Goal: Use online tool/utility: Utilize a website feature to perform a specific function

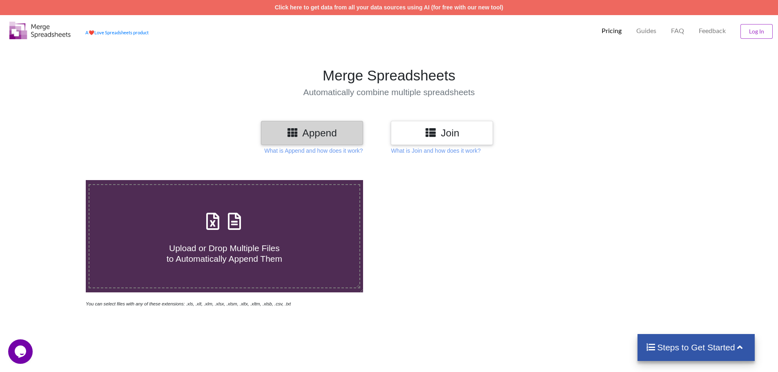
type input "C:\fakepath\6001-6300.xlsx"
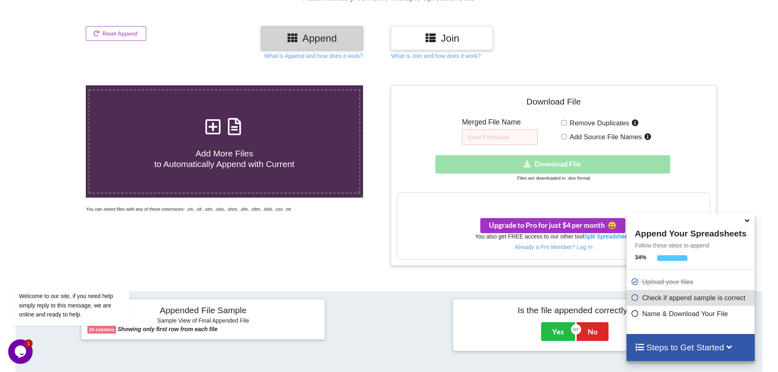
scroll to position [98, 0]
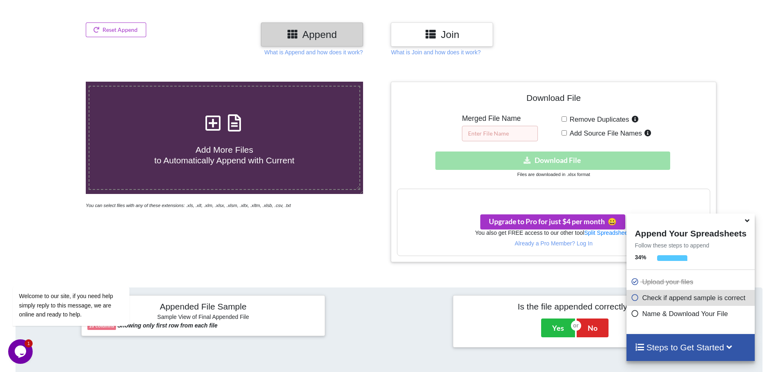
click at [509, 132] on input "text" at bounding box center [500, 134] width 76 height 16
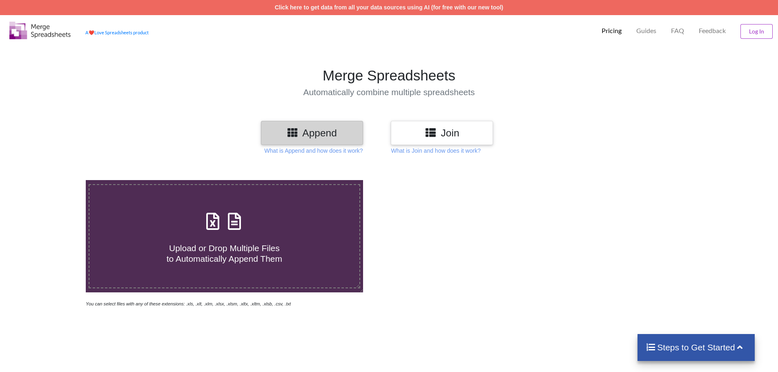
click at [253, 229] on div "Upload or Drop Multiple Files to Automatically Append Them" at bounding box center [224, 236] width 270 height 55
click at [56, 180] on input "Upload or Drop Multiple Files to Automatically Append Them" at bounding box center [56, 180] width 0 height 0
type input "C:\fakepath\6001-6300.xlsx"
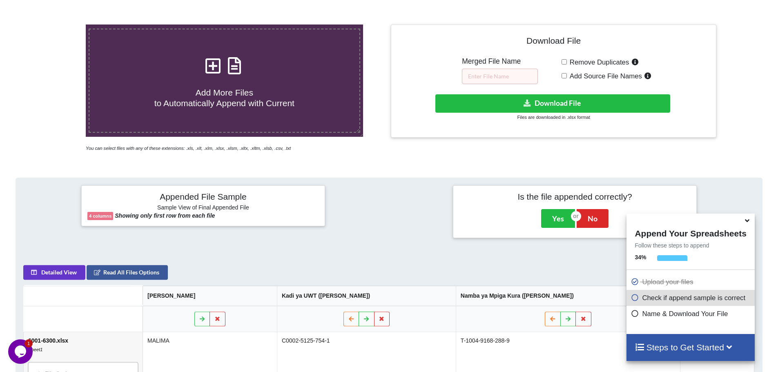
scroll to position [149, 0]
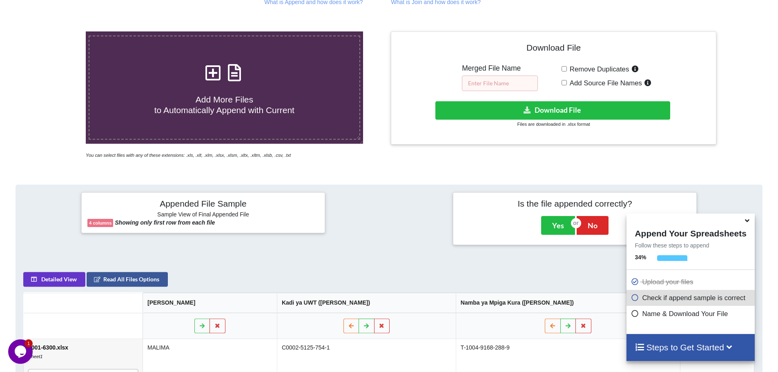
click at [492, 84] on input "text" at bounding box center [500, 84] width 76 height 16
paste input "6300 TO 10500"
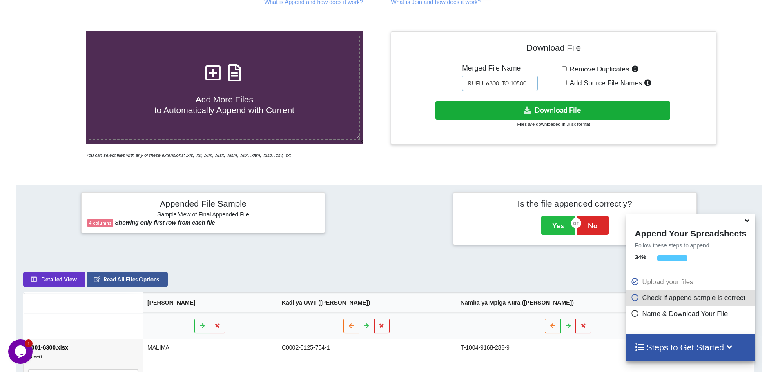
type input "RUFIJI 6300 TO 10500"
click at [570, 110] on button "Download File" at bounding box center [552, 110] width 235 height 18
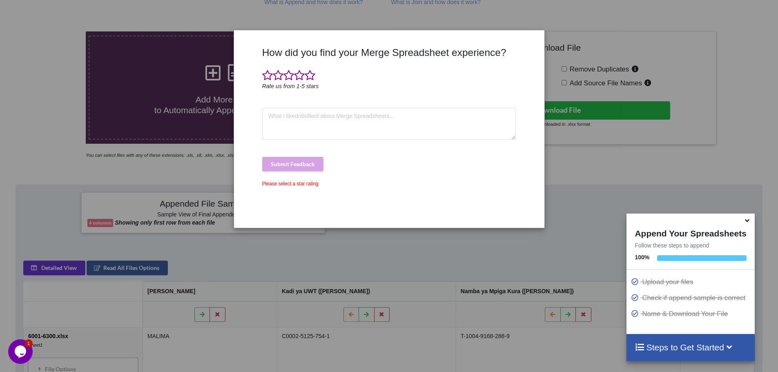
click at [756, 113] on div "How did you find your Merge Spreadsheet experience? Rate us from 1-5 stars Subm…" at bounding box center [389, 186] width 778 height 372
click at [49, 107] on div "How did you find your Merge Spreadsheet experience? Rate us from 1-5 stars Subm…" at bounding box center [389, 186] width 778 height 372
click at [761, 60] on div "How did you find your Merge Spreadsheet experience? Rate us from 1-5 stars Subm…" at bounding box center [389, 186] width 778 height 372
click at [270, 73] on span at bounding box center [267, 75] width 11 height 11
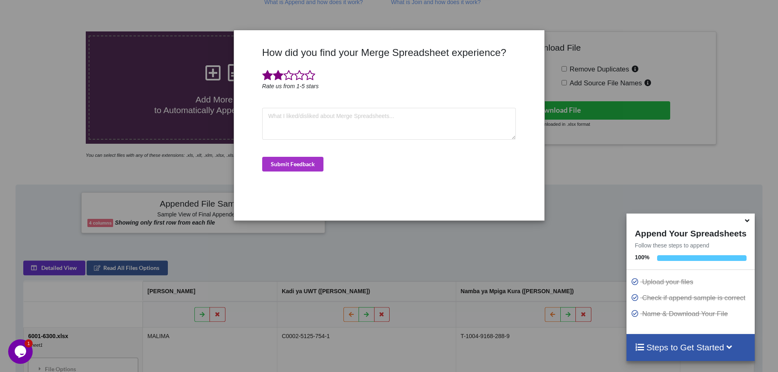
drag, startPoint x: 275, startPoint y: 74, endPoint x: 285, endPoint y: 74, distance: 9.4
click at [276, 74] on span at bounding box center [278, 75] width 11 height 11
click at [286, 74] on span at bounding box center [288, 75] width 11 height 11
click at [297, 74] on span at bounding box center [299, 75] width 11 height 11
drag, startPoint x: 314, startPoint y: 74, endPoint x: 313, endPoint y: 79, distance: 5.1
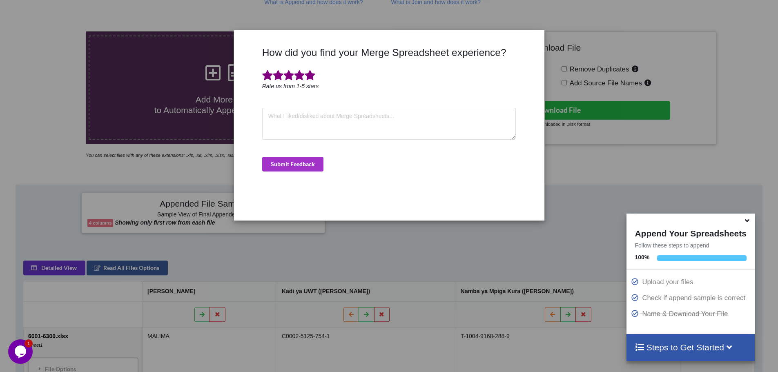
click at [314, 74] on span at bounding box center [310, 75] width 11 height 11
click at [305, 165] on button "Submit Feedback" at bounding box center [292, 164] width 61 height 15
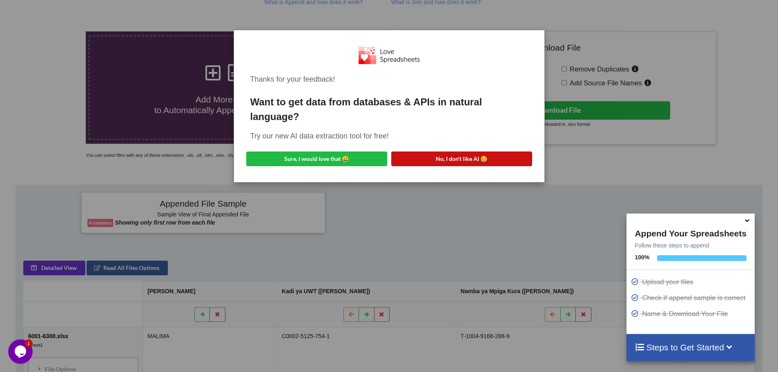
click at [455, 158] on button "No, I don't like AI 😥" at bounding box center [461, 159] width 141 height 15
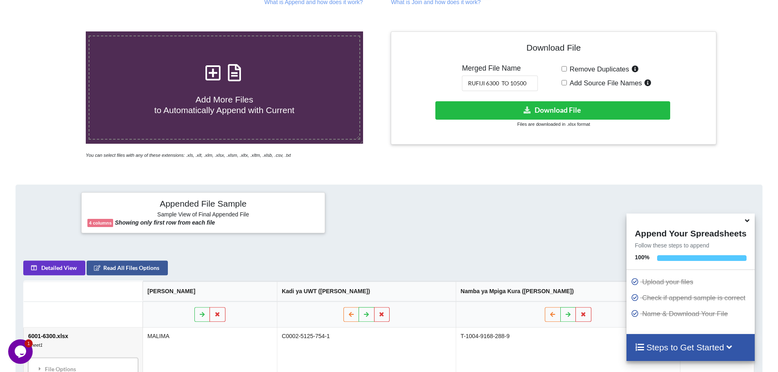
click at [228, 114] on span "Add More Files to Automatically Append with Current" at bounding box center [224, 105] width 140 height 20
click at [56, 31] on input "Add More Files to Automatically Append with Current" at bounding box center [56, 31] width 0 height 0
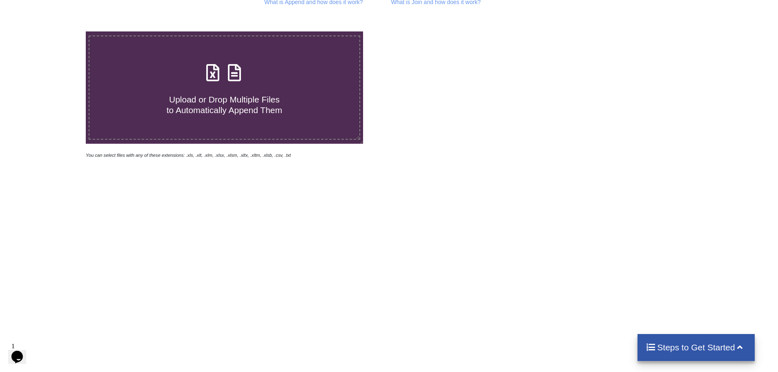
click at [238, 111] on span "Upload or Drop Multiple Files to Automatically Append Them" at bounding box center [225, 105] width 116 height 20
click at [56, 31] on input "Upload or Drop Multiple Files to Automatically Append Them" at bounding box center [56, 31] width 0 height 0
type input "C:\fakepath\10501-10800.xlsx"
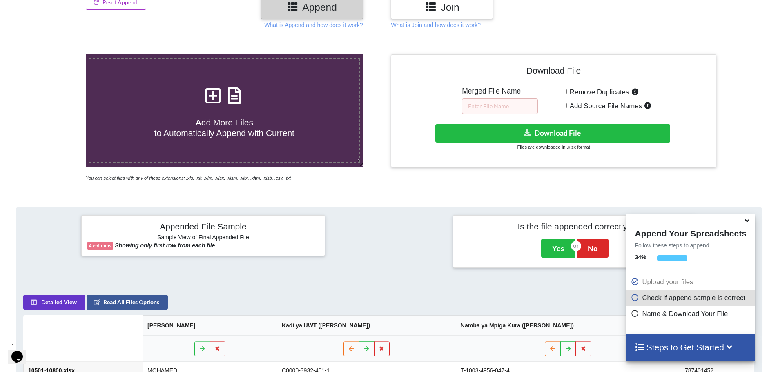
scroll to position [123, 0]
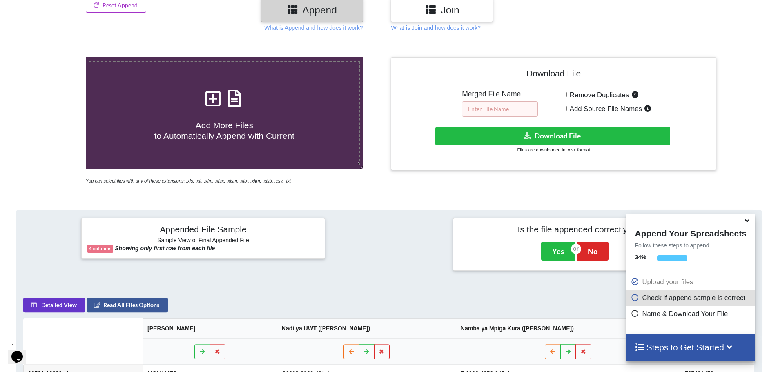
click at [496, 109] on input "text" at bounding box center [500, 109] width 76 height 16
paste input "10501 TO 14400"
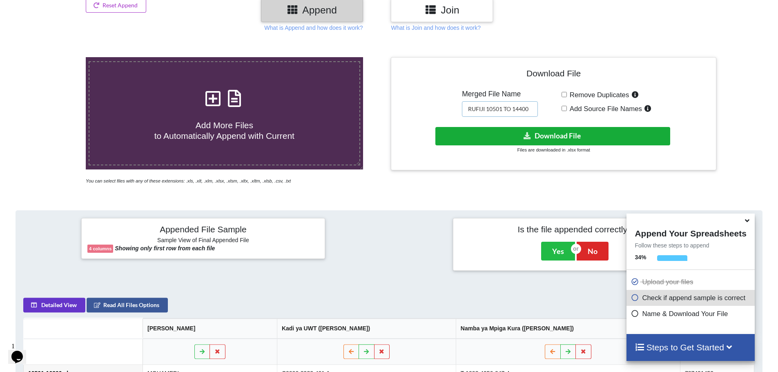
type input "RUFIJI 10501 TO 14400"
click at [594, 136] on button "Download File" at bounding box center [552, 136] width 235 height 18
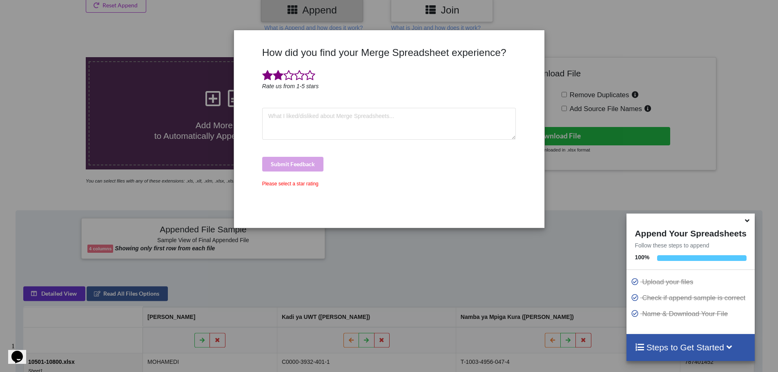
click at [273, 75] on span at bounding box center [278, 75] width 11 height 11
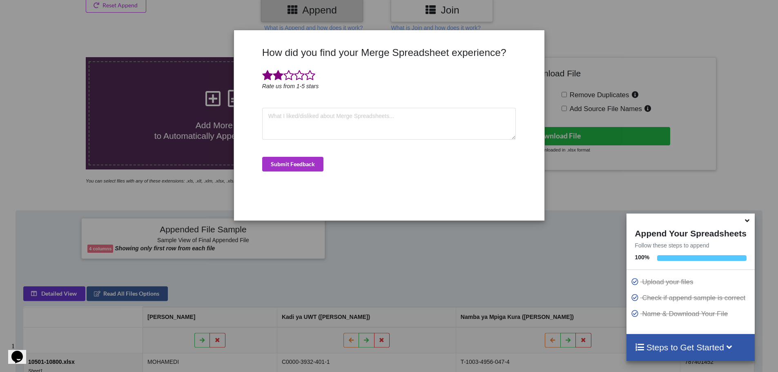
click at [279, 77] on span at bounding box center [278, 75] width 11 height 11
click at [287, 76] on span at bounding box center [288, 75] width 11 height 11
click at [295, 75] on span at bounding box center [299, 75] width 11 height 11
click at [310, 75] on span at bounding box center [310, 75] width 11 height 11
click at [320, 122] on textarea at bounding box center [389, 124] width 254 height 32
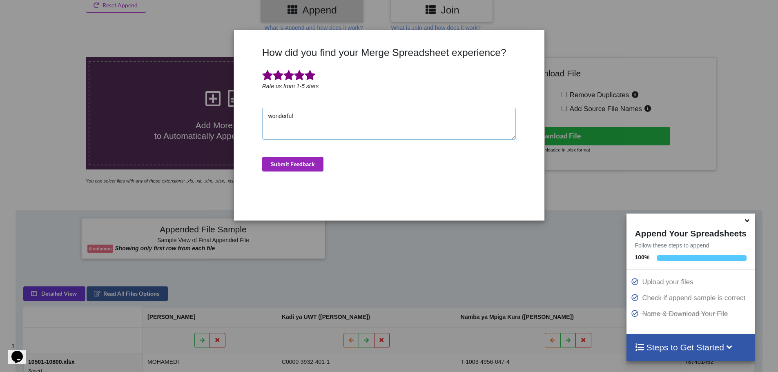
type textarea "wonderful"
click at [312, 165] on button "Submit Feedback" at bounding box center [292, 164] width 61 height 15
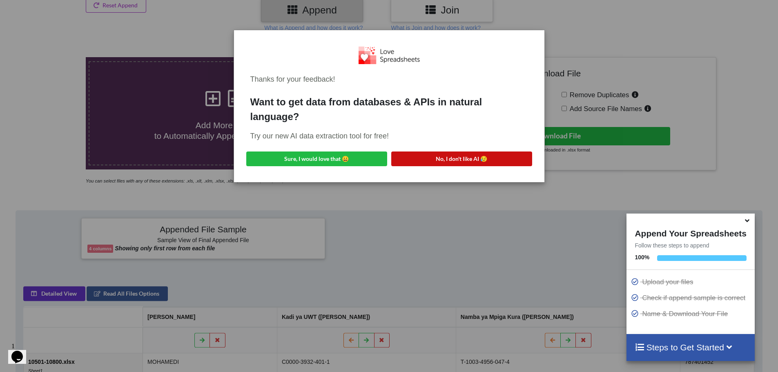
drag, startPoint x: 458, startPoint y: 160, endPoint x: 473, endPoint y: 162, distance: 14.4
click at [458, 160] on button "No, I don't like AI 😥" at bounding box center [461, 159] width 141 height 15
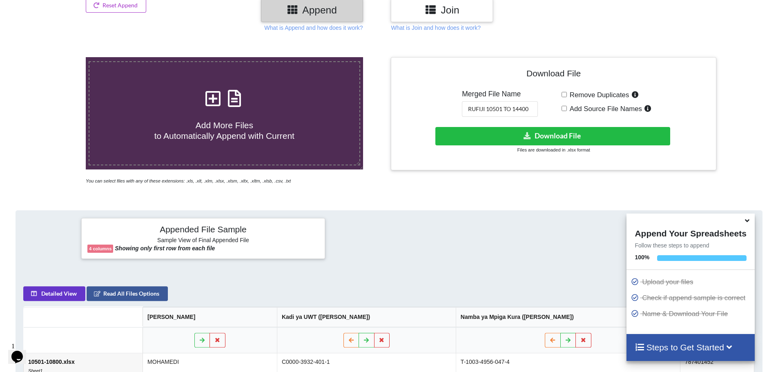
click at [216, 132] on span "Add More Files to Automatically Append with Current" at bounding box center [224, 130] width 140 height 20
click at [56, 57] on input "Add More Files to Automatically Append with Current" at bounding box center [56, 57] width 0 height 0
type input "C:\fakepath\14401-14700.xlsx"
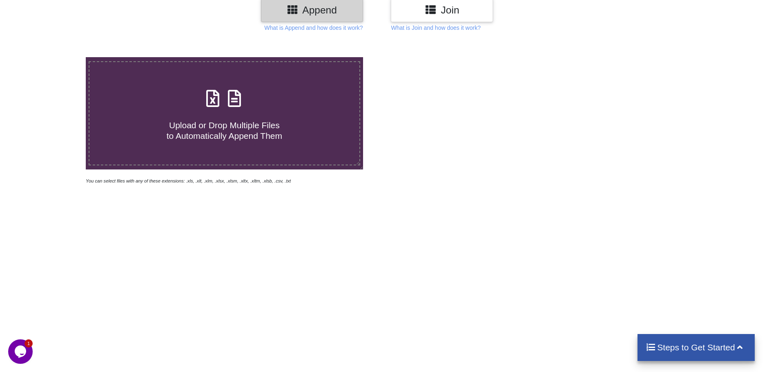
type input "C:\fakepath\14401-14700.xlsx"
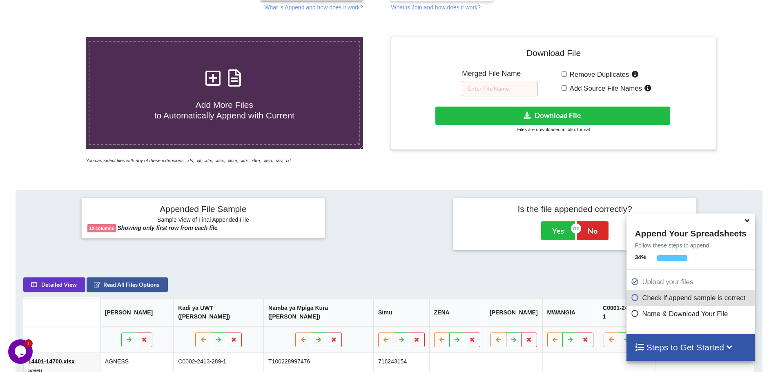
scroll to position [145, 0]
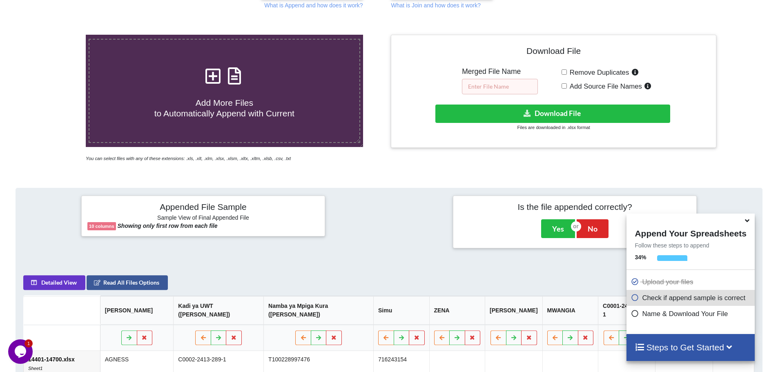
click at [501, 85] on input "text" at bounding box center [500, 87] width 76 height 16
paste input "14401 to FINAL"
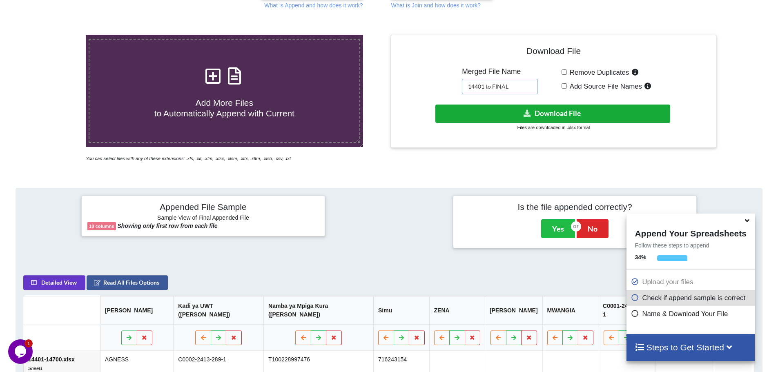
type input "14401 to FINAL"
click at [559, 112] on button "Download File" at bounding box center [552, 114] width 235 height 18
